Goal: Transaction & Acquisition: Purchase product/service

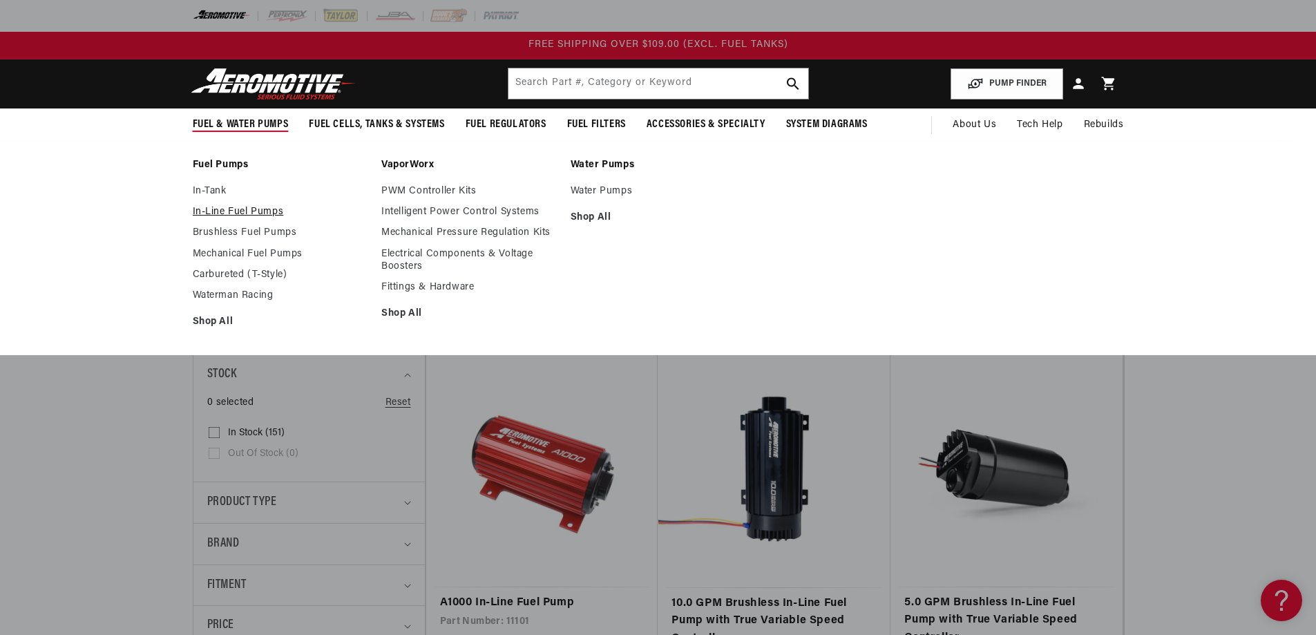
click at [251, 209] on link "In-Line Fuel Pumps" at bounding box center [280, 212] width 175 height 12
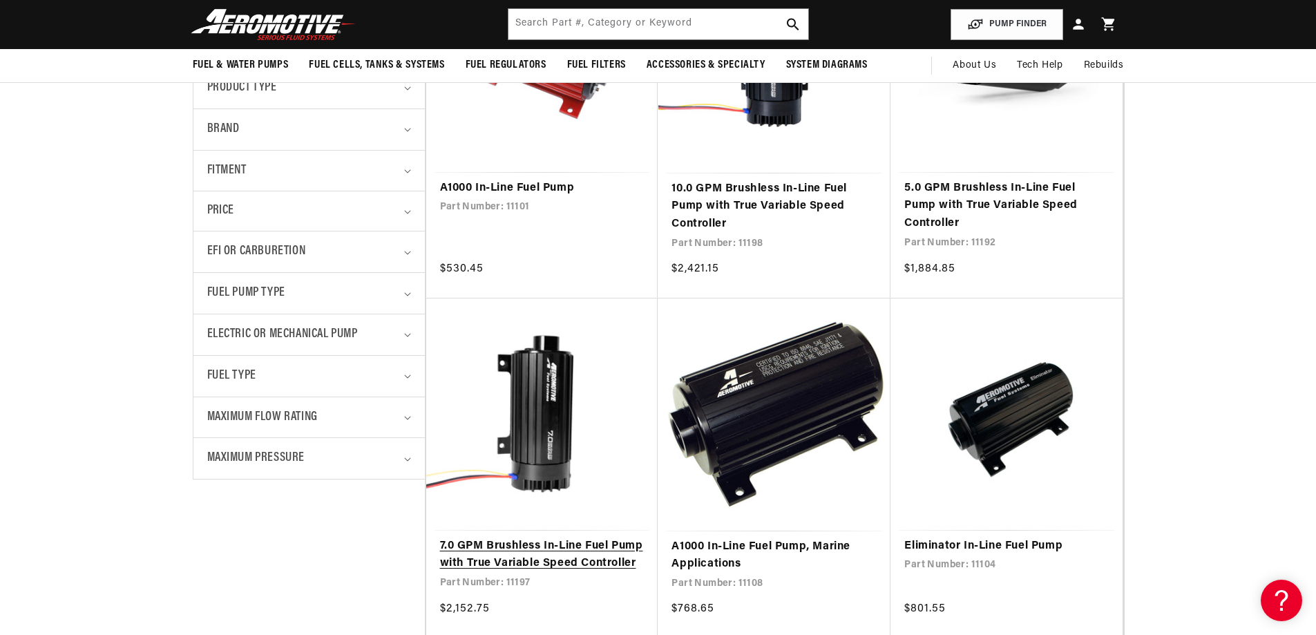
scroll to position [276, 0]
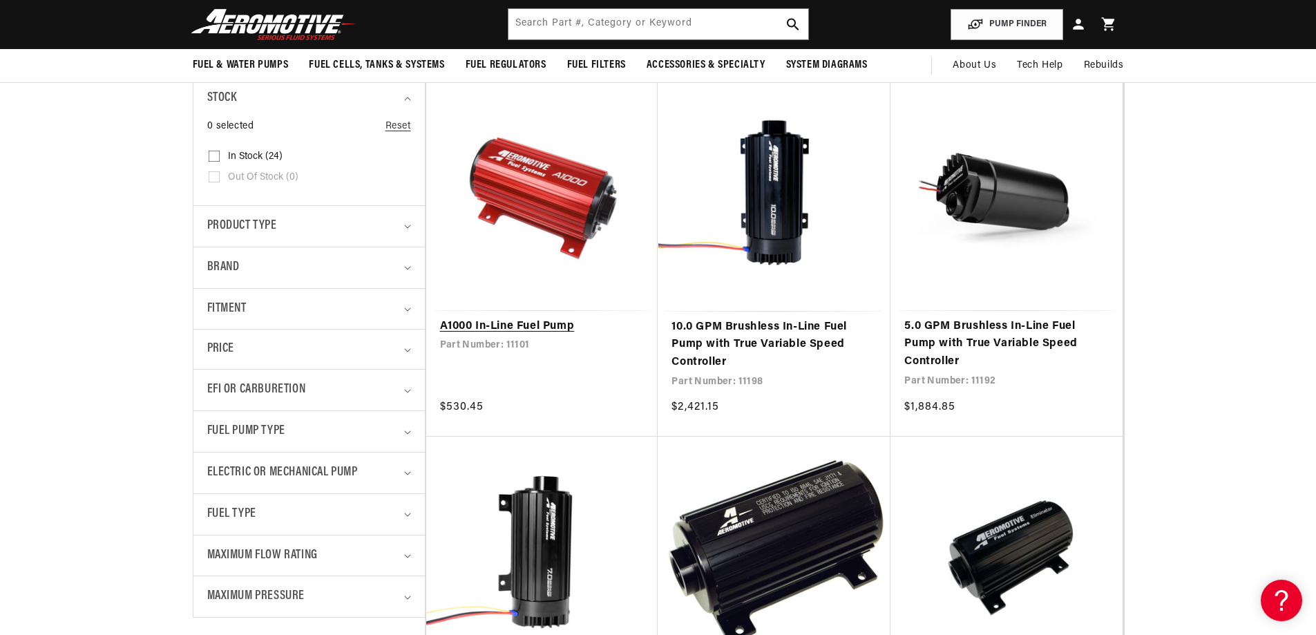
click at [553, 324] on link "A1000 In-Line Fuel Pump" at bounding box center [542, 327] width 204 height 18
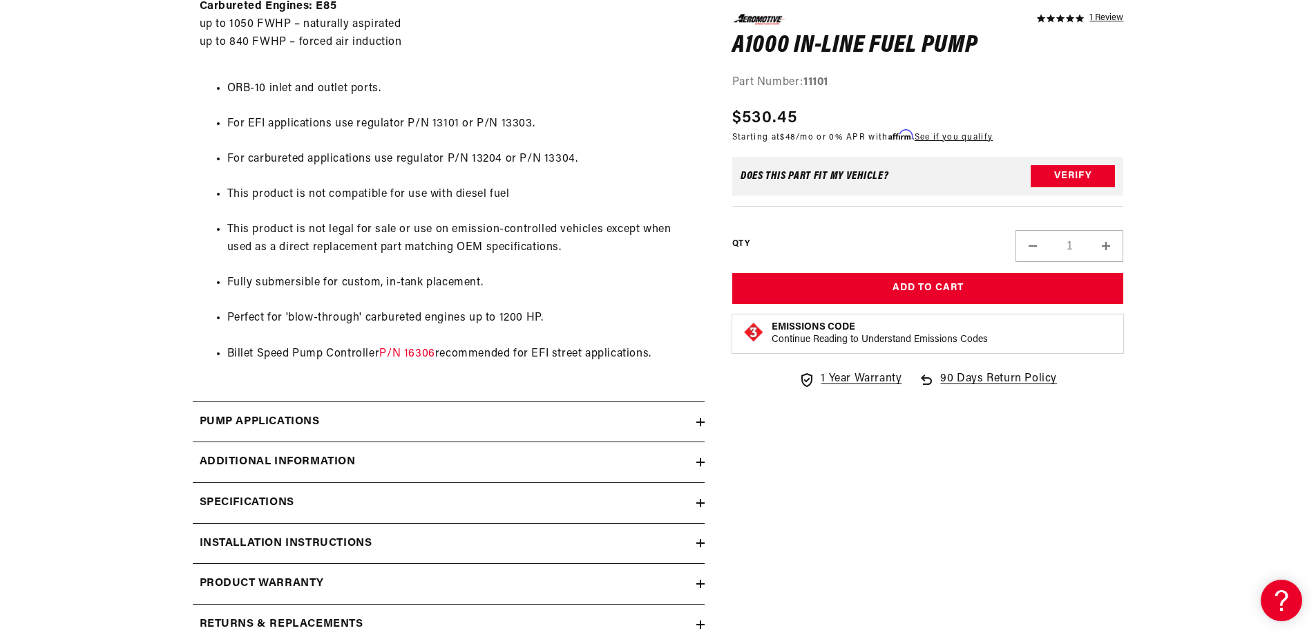
scroll to position [1105, 0]
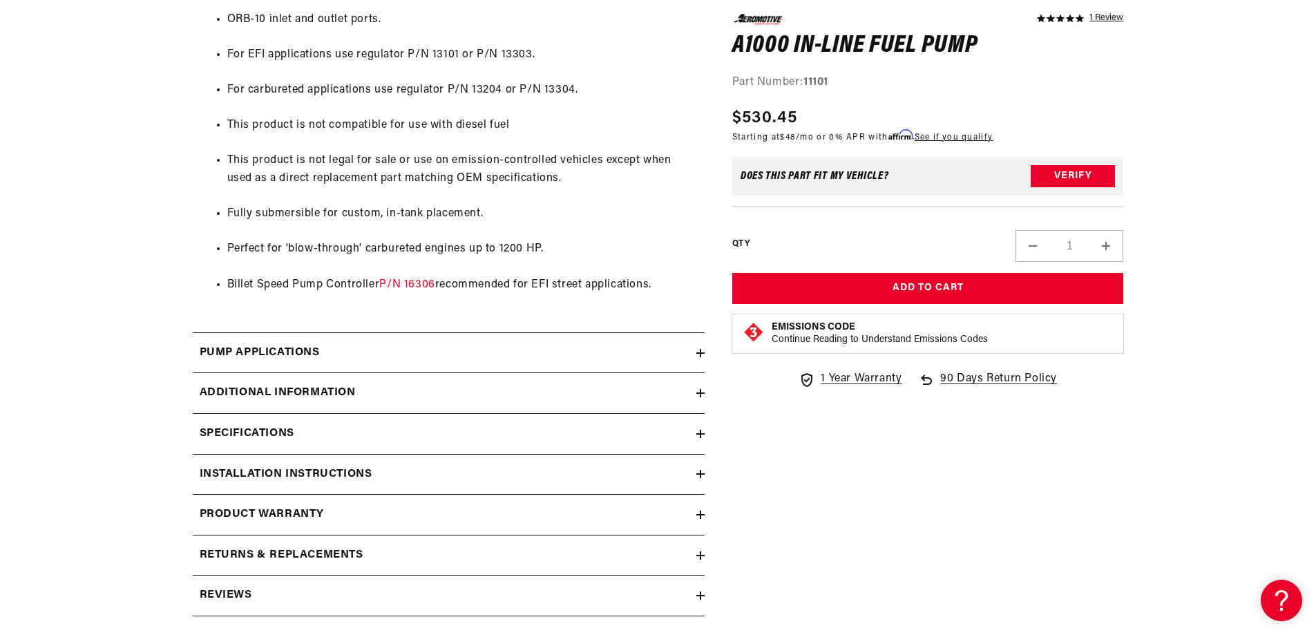
click at [692, 426] on div "Specifications" at bounding box center [445, 434] width 504 height 18
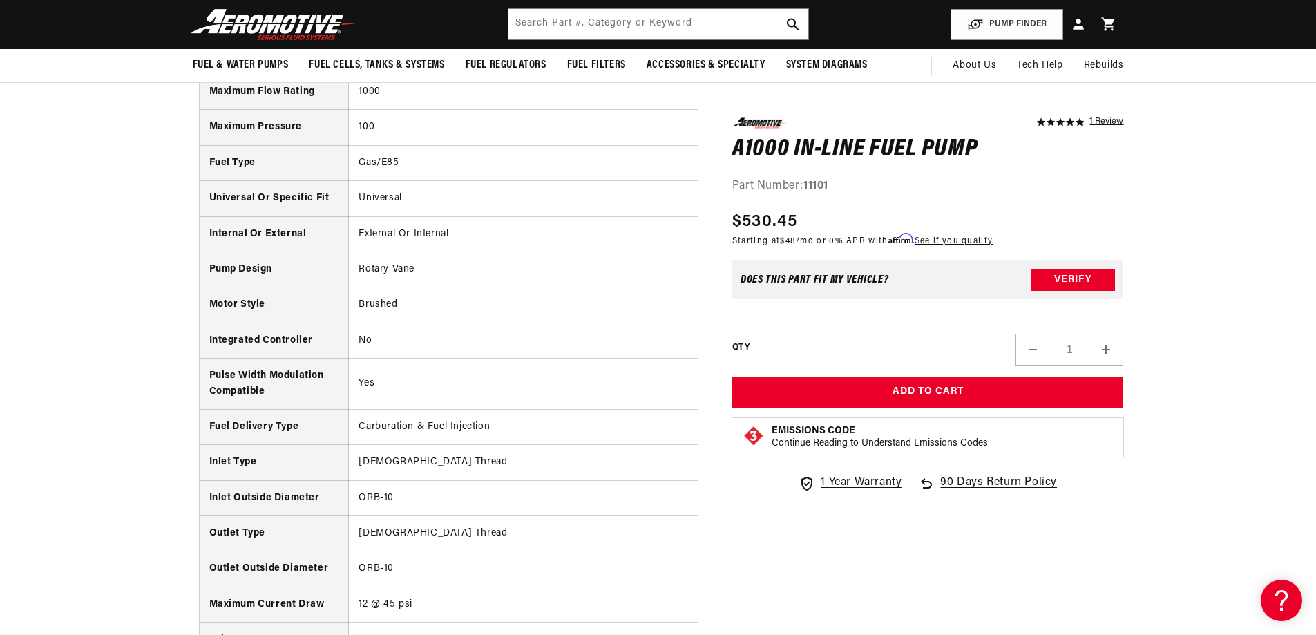
scroll to position [1312, 0]
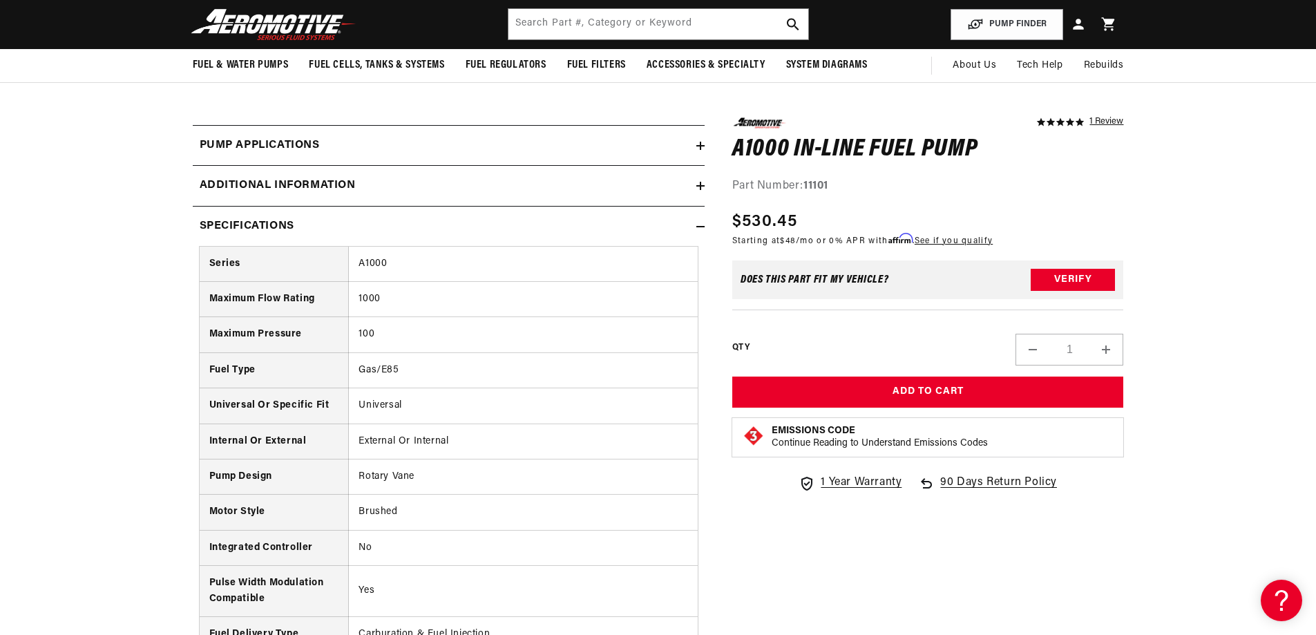
click at [694, 183] on div "Additional information" at bounding box center [445, 186] width 504 height 18
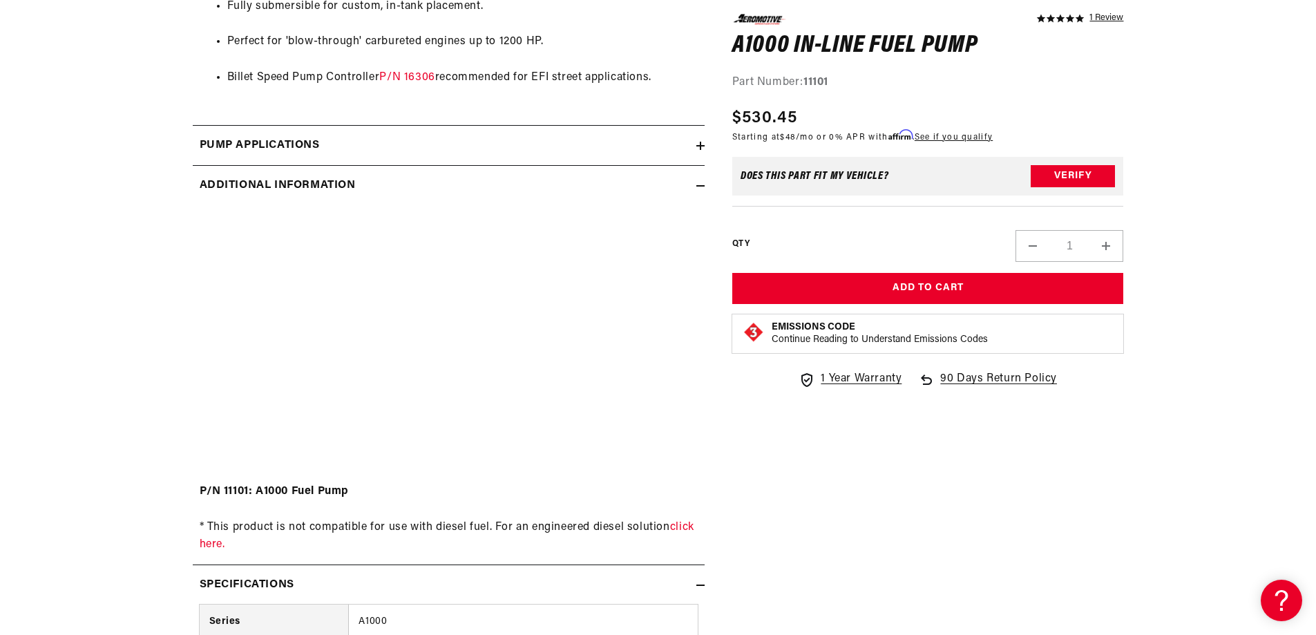
scroll to position [1520, 0]
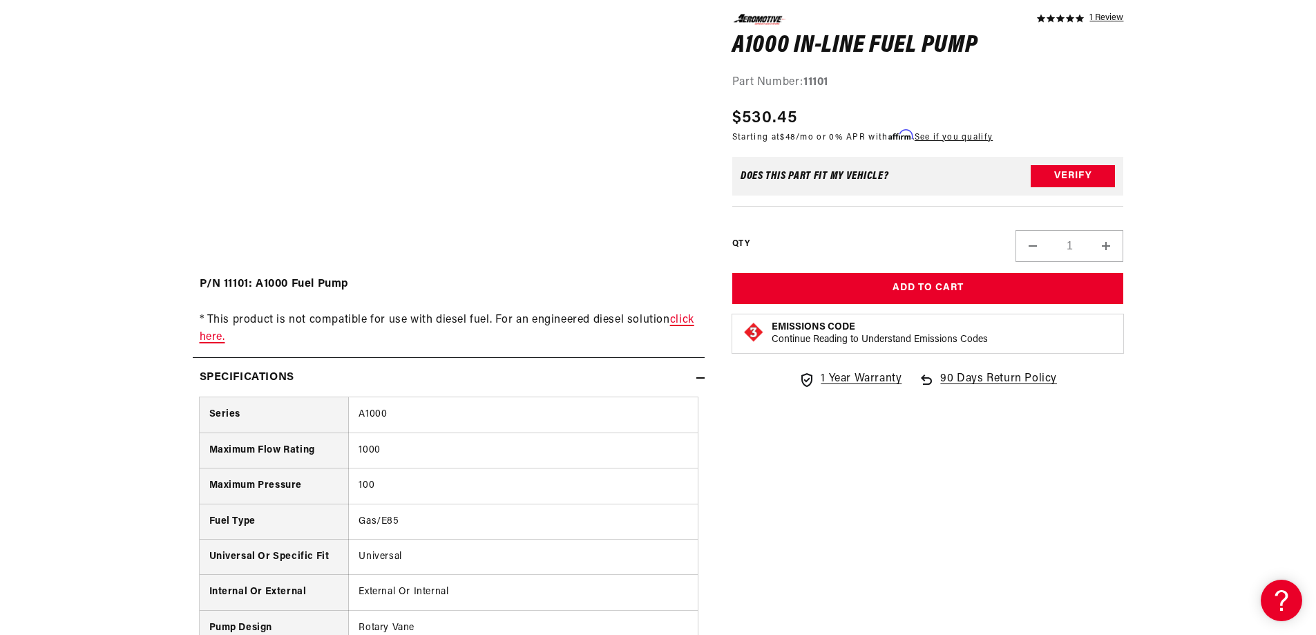
click at [687, 318] on link "click here." at bounding box center [447, 328] width 495 height 29
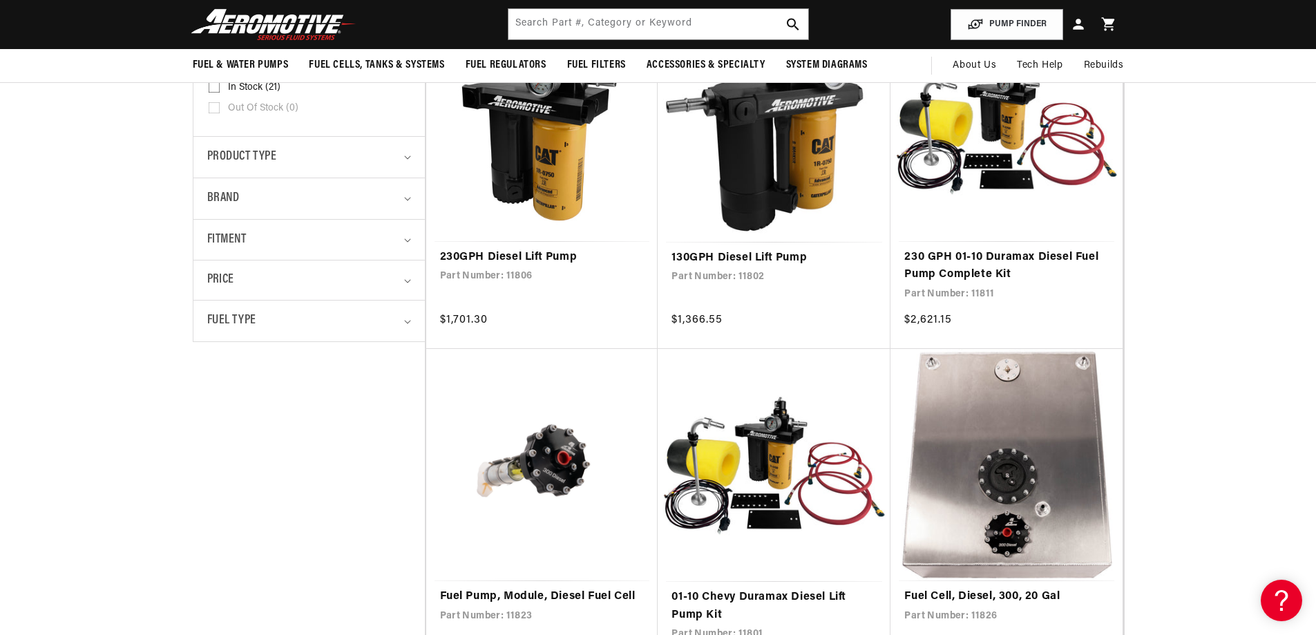
scroll to position [138, 0]
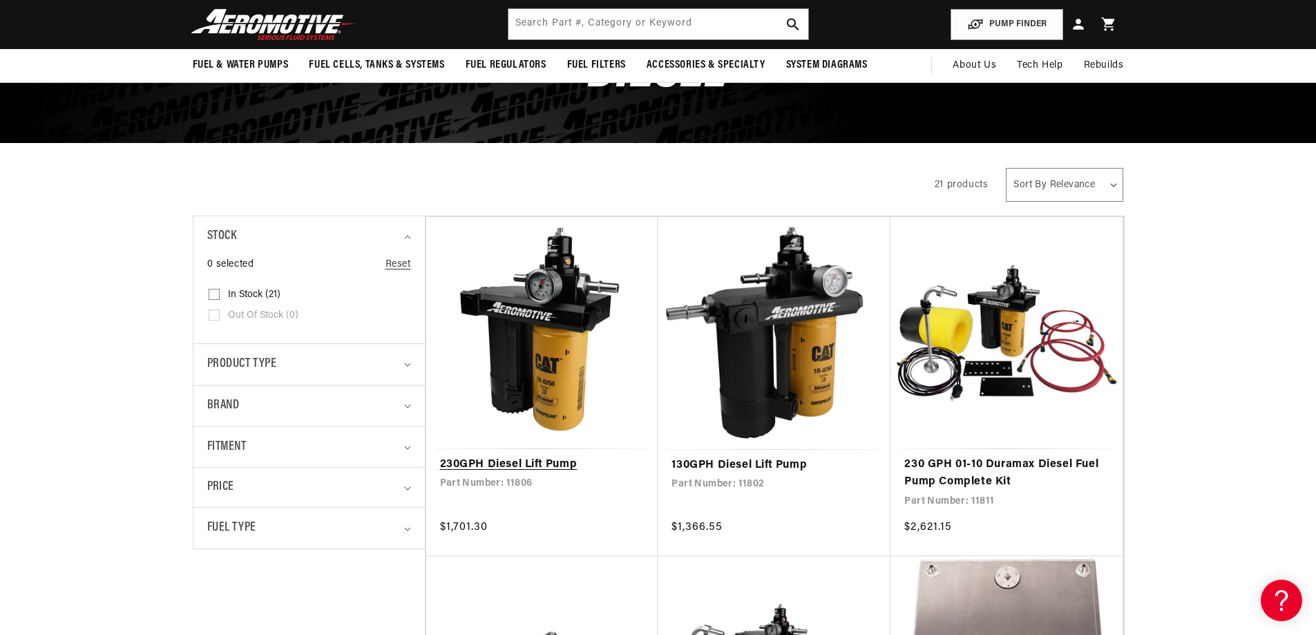
click at [564, 456] on link "230GPH Diesel Lift Pump" at bounding box center [542, 465] width 204 height 18
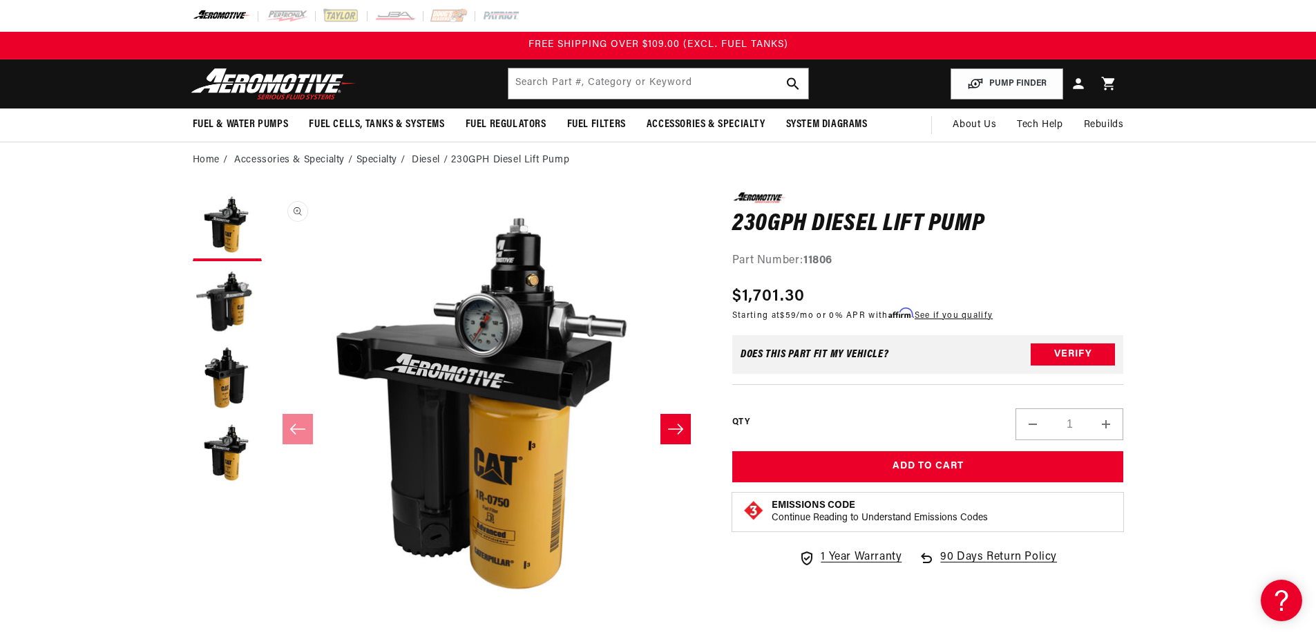
scroll to position [1, 0]
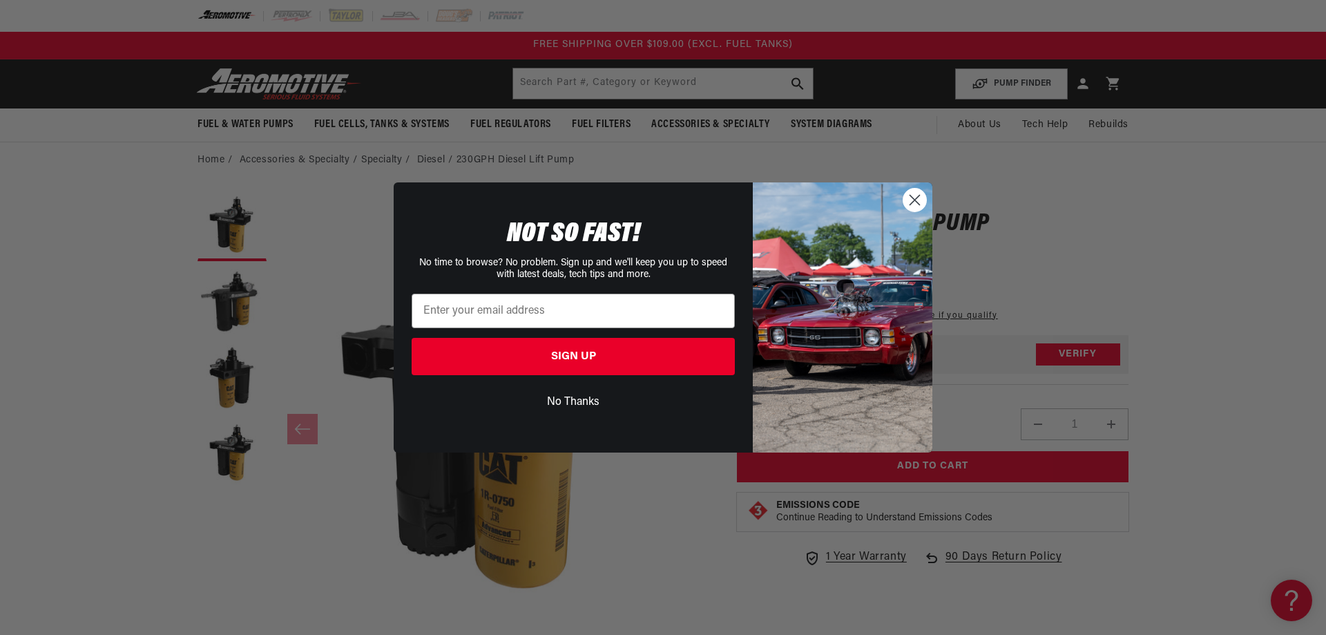
click at [914, 198] on circle "Close dialog" at bounding box center [915, 200] width 23 height 23
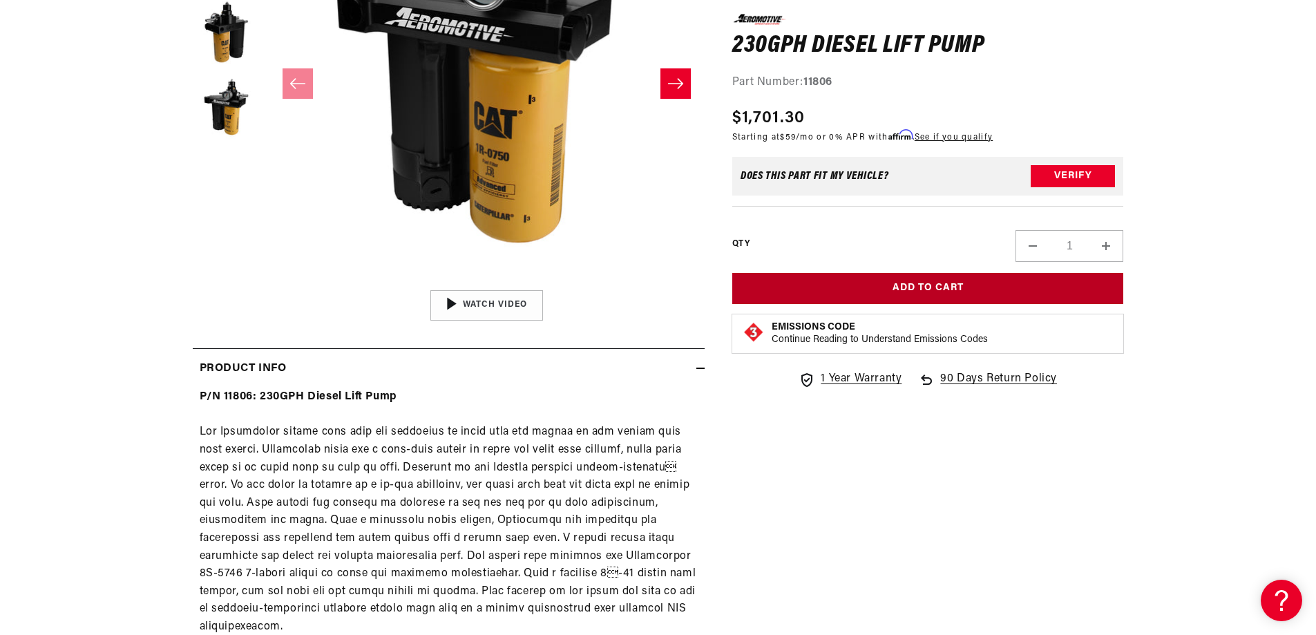
scroll to position [414, 0]
